Goal: Task Accomplishment & Management: Manage account settings

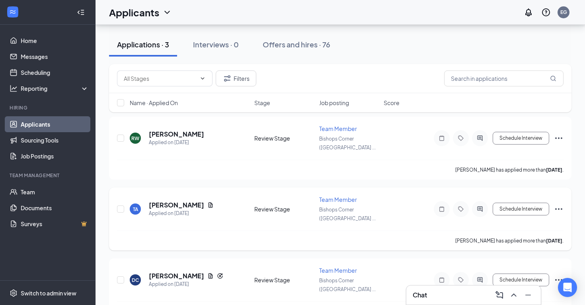
scroll to position [37, 0]
click at [560, 204] on icon "Ellipses" at bounding box center [559, 209] width 10 height 10
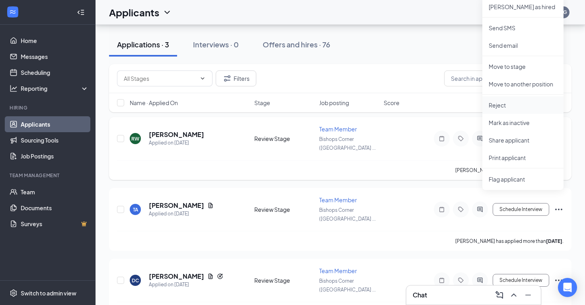
click at [506, 107] on p "Reject" at bounding box center [522, 105] width 68 height 8
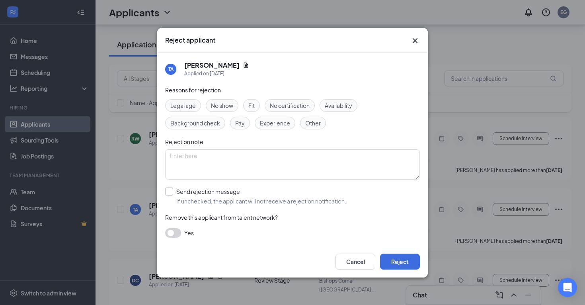
click at [171, 191] on div at bounding box center [169, 191] width 8 height 8
click at [171, 191] on input "Send rejection message If unchecked, the applicant will not receive a rejection…" at bounding box center [255, 196] width 181 height 18
checkbox input "true"
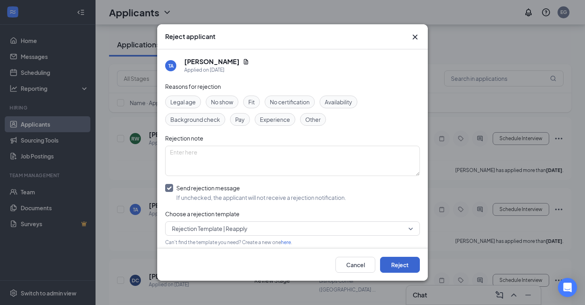
click at [397, 269] on button "Reject" at bounding box center [400, 265] width 40 height 16
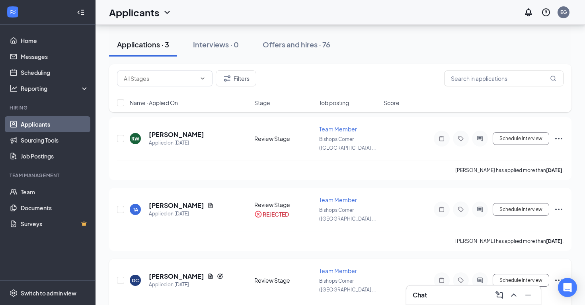
click at [557, 275] on icon "Ellipses" at bounding box center [559, 280] width 10 height 10
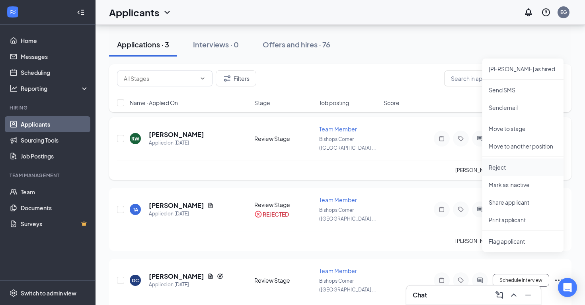
click at [519, 169] on p "Reject" at bounding box center [522, 167] width 68 height 8
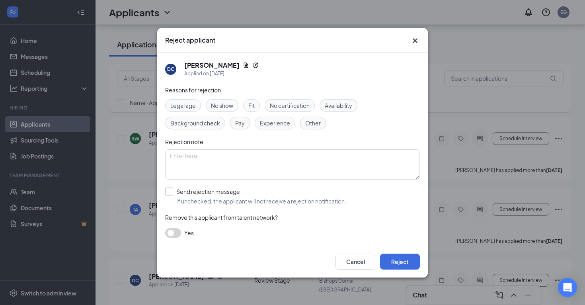
click at [175, 194] on label "Send rejection message If unchecked, the applicant will not receive a rejection…" at bounding box center [255, 196] width 181 height 18
click at [175, 194] on input "Send rejection message If unchecked, the applicant will not receive a rejection…" at bounding box center [255, 196] width 181 height 18
checkbox input "true"
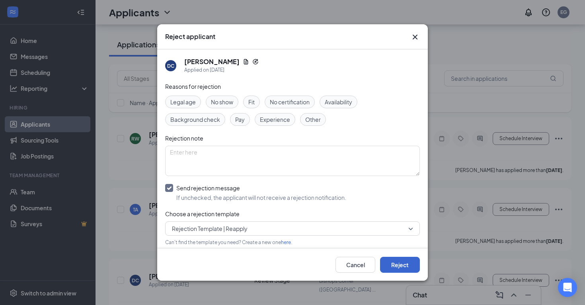
click at [400, 265] on button "Reject" at bounding box center [400, 265] width 40 height 16
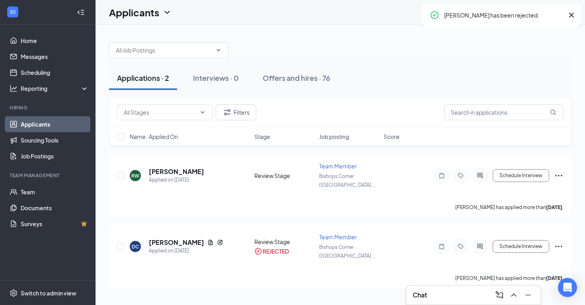
scroll to position [0, 0]
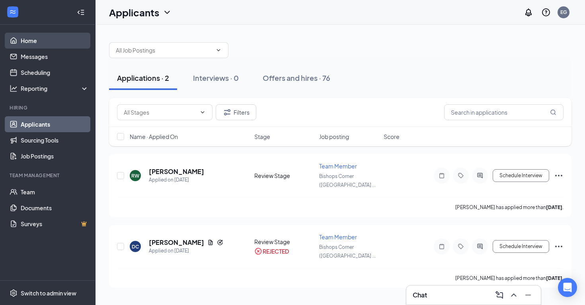
click at [41, 41] on link "Home" at bounding box center [55, 41] width 68 height 16
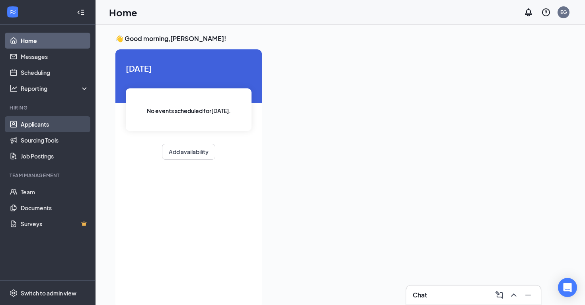
click at [43, 123] on link "Applicants" at bounding box center [55, 124] width 68 height 16
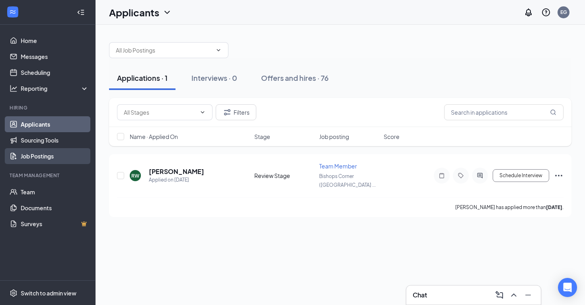
click at [38, 153] on link "Job Postings" at bounding box center [55, 156] width 68 height 16
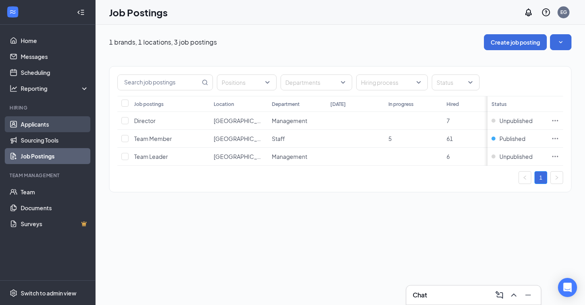
click at [46, 125] on link "Applicants" at bounding box center [55, 124] width 68 height 16
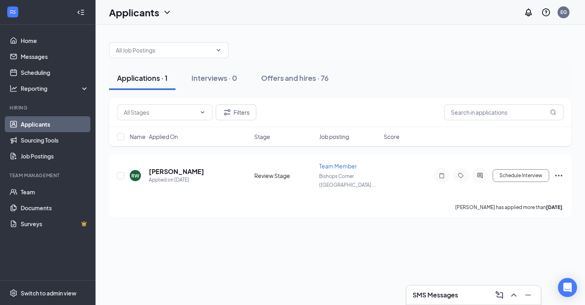
click at [47, 173] on div "Team Management" at bounding box center [49, 175] width 78 height 7
click at [48, 158] on link "Job Postings" at bounding box center [55, 156] width 68 height 16
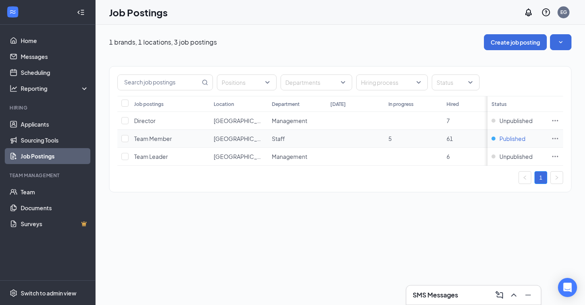
click at [516, 139] on span "Published" at bounding box center [512, 138] width 26 height 8
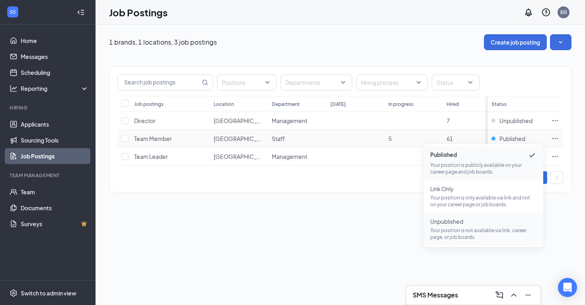
click at [466, 230] on p "Your position is not available via link, career page, or job boards." at bounding box center [483, 234] width 107 height 14
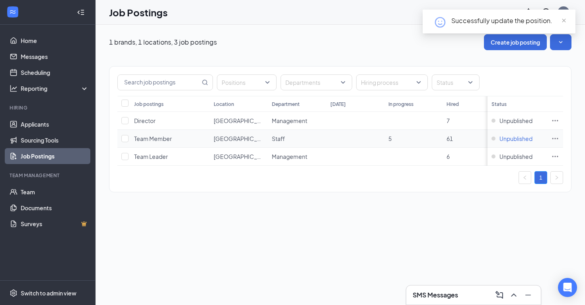
click at [514, 140] on span "Unpublished" at bounding box center [515, 138] width 33 height 8
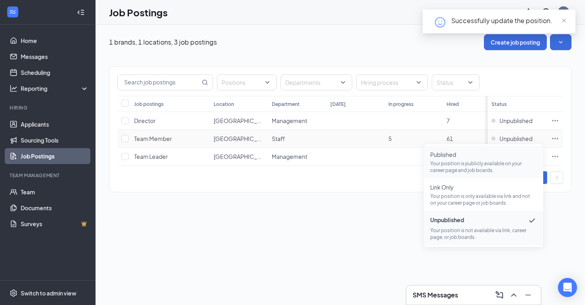
click at [462, 169] on p "Your position is publicly available on your career page and job boards." at bounding box center [483, 167] width 107 height 14
